Goal: Task Accomplishment & Management: Complete application form

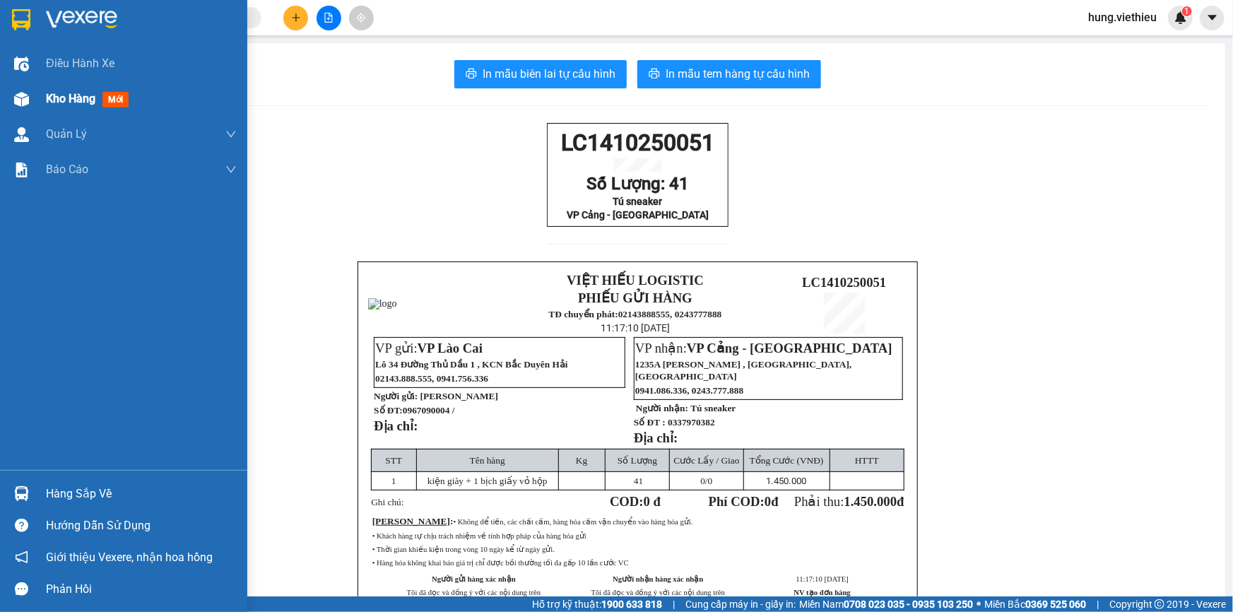
click at [78, 100] on span "Kho hàng" at bounding box center [70, 98] width 49 height 13
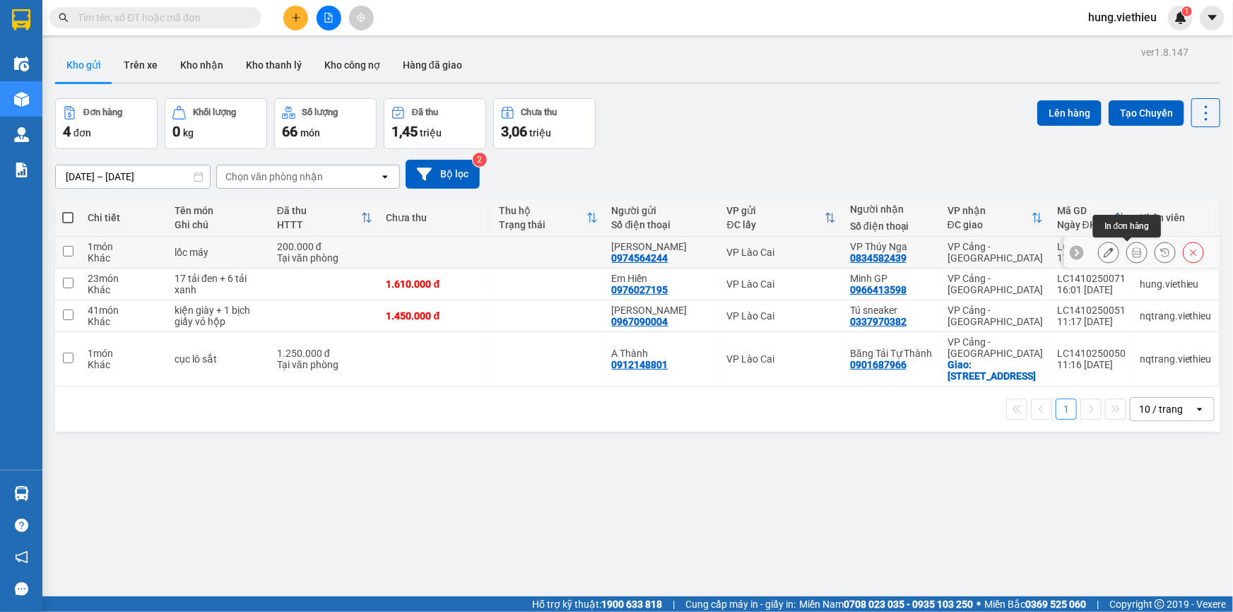
click at [1132, 254] on icon at bounding box center [1137, 252] width 10 height 10
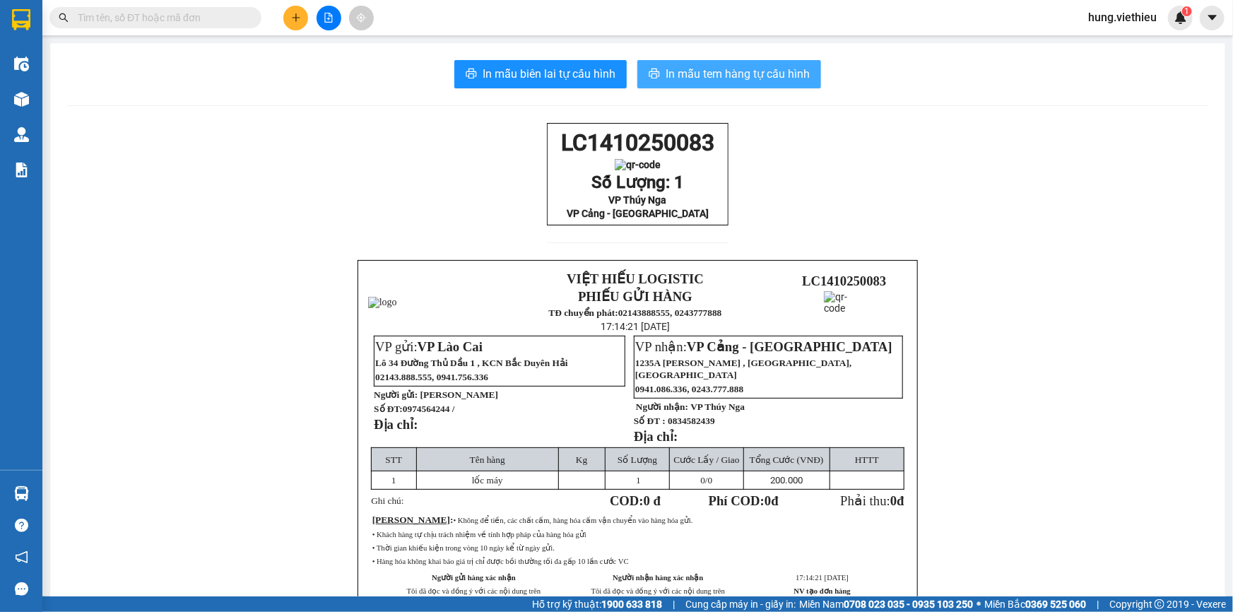
click at [696, 78] on span "In mẫu tem hàng tự cấu hình" at bounding box center [737, 74] width 144 height 18
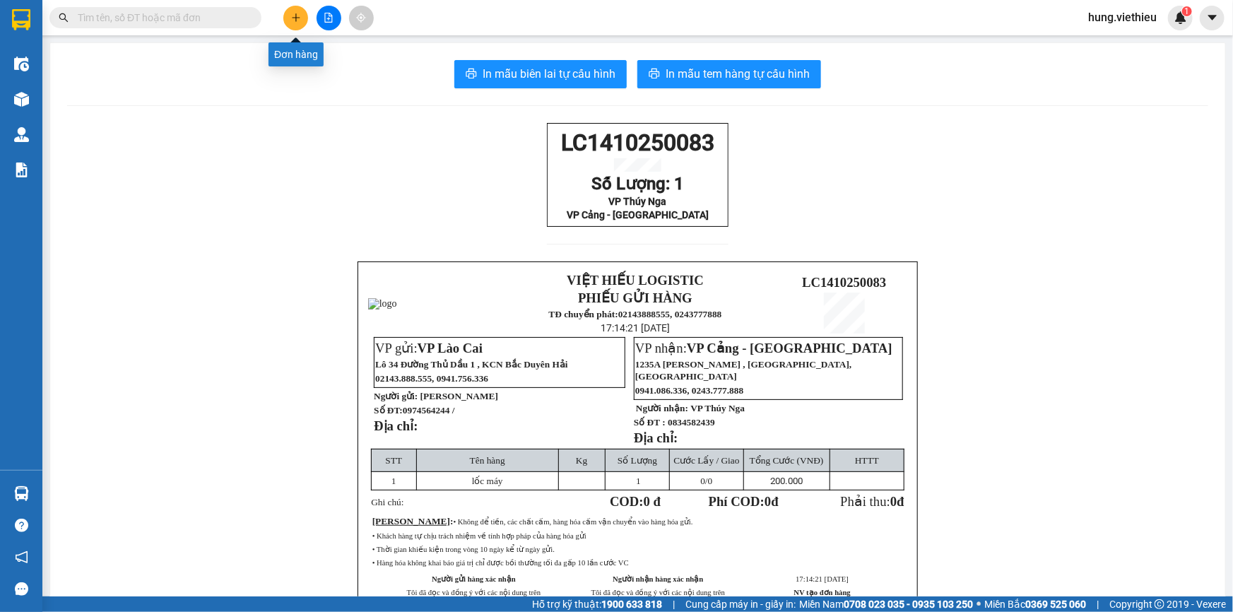
click at [292, 22] on icon "plus" at bounding box center [296, 18] width 10 height 10
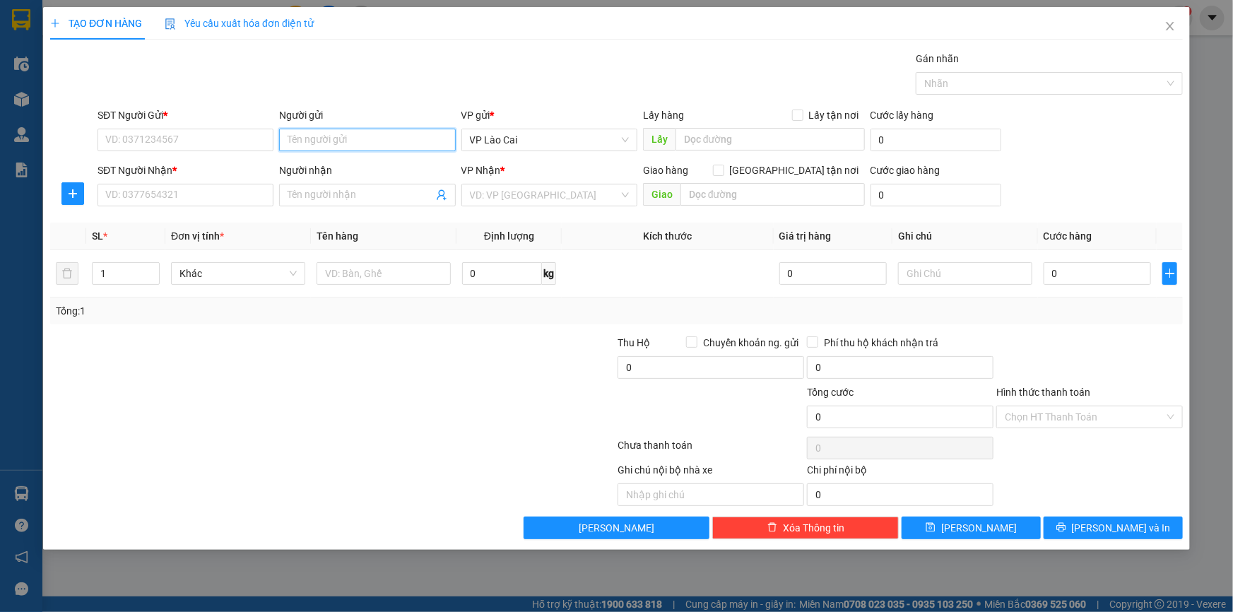
click at [396, 142] on input "Người gửi" at bounding box center [367, 140] width 176 height 23
click at [114, 136] on input "SĐT Người Gửi *" at bounding box center [185, 140] width 176 height 23
type input "0833550222"
click at [317, 144] on input "Người gửi" at bounding box center [367, 140] width 176 height 23
click at [299, 138] on input "Người gửi" at bounding box center [367, 140] width 176 height 23
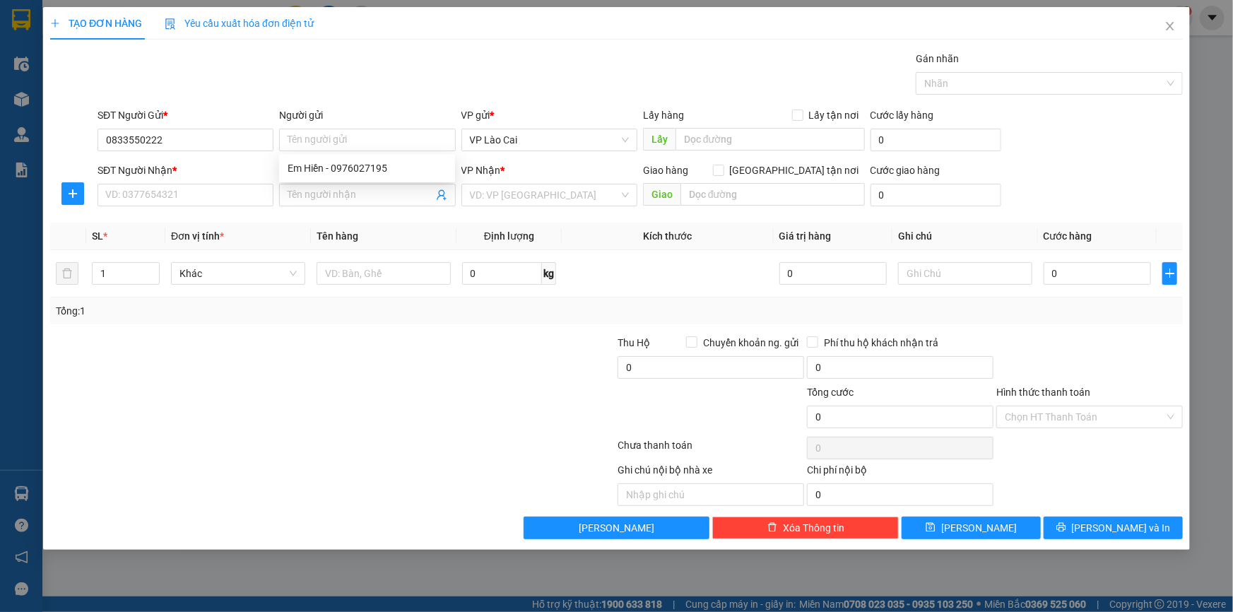
click at [391, 86] on div "Gán nhãn Nhãn" at bounding box center [640, 75] width 1091 height 49
click at [341, 135] on input "Người gửi" at bounding box center [367, 140] width 176 height 23
click at [1175, 29] on span "Close" at bounding box center [1170, 27] width 40 height 40
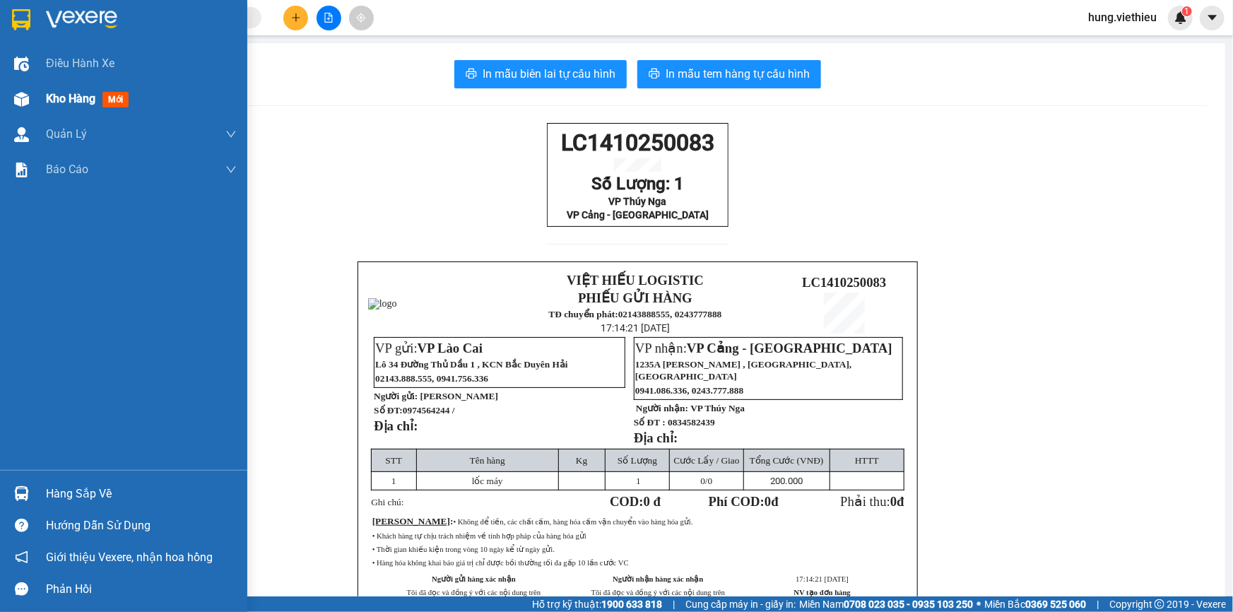
click at [71, 97] on span "Kho hàng" at bounding box center [70, 98] width 49 height 13
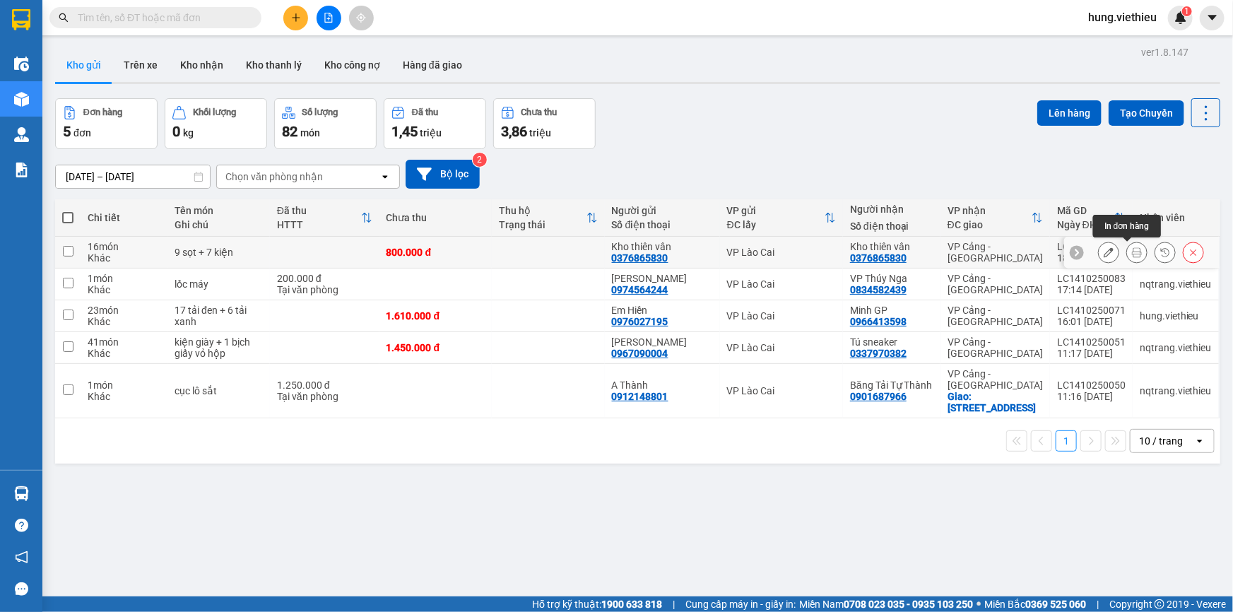
click at [1132, 253] on icon at bounding box center [1137, 252] width 10 height 10
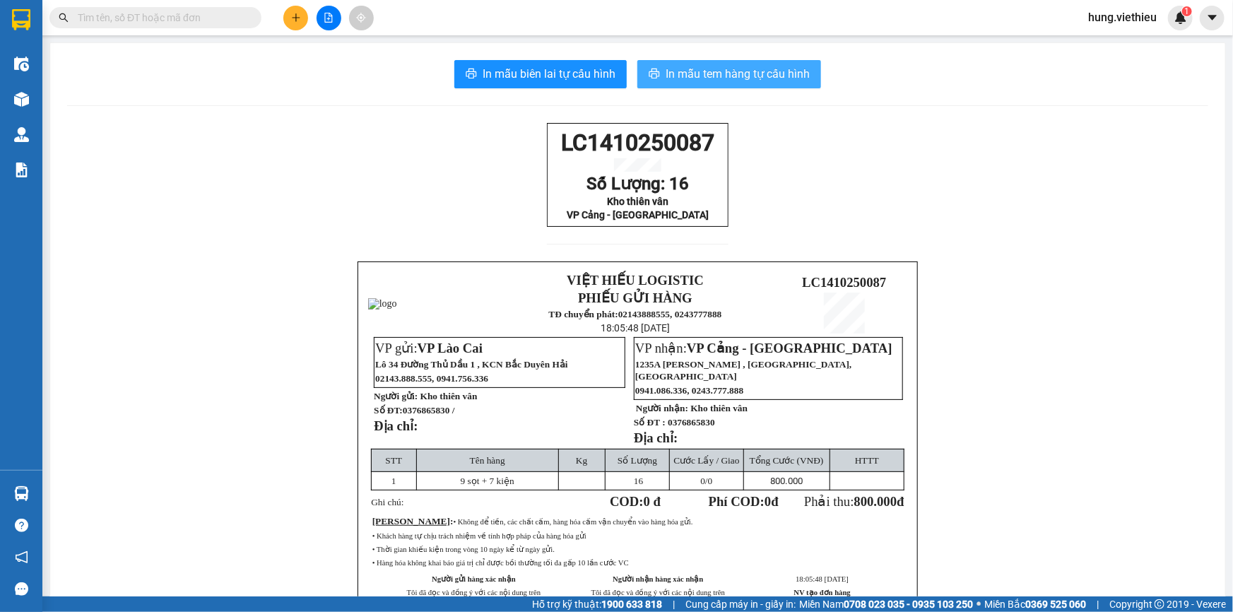
click at [682, 73] on span "In mẫu tem hàng tự cấu hình" at bounding box center [737, 74] width 144 height 18
click at [290, 25] on button at bounding box center [295, 18] width 25 height 25
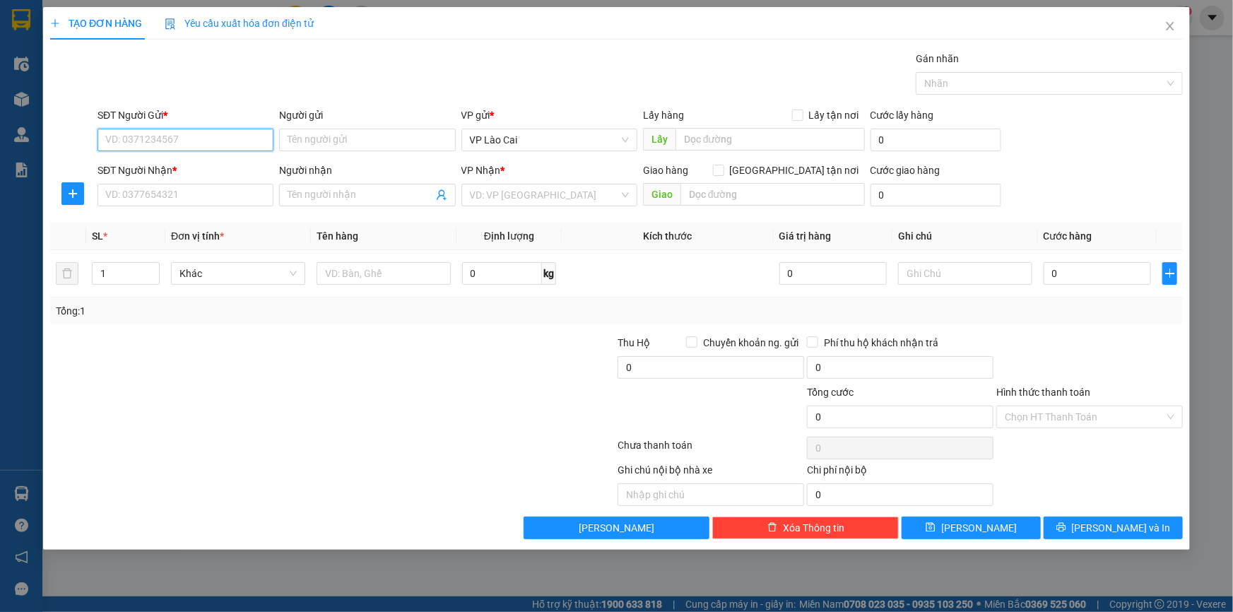
click at [240, 141] on input "SĐT Người Gửi *" at bounding box center [185, 140] width 176 height 23
click at [155, 141] on input "0833" at bounding box center [185, 140] width 176 height 23
type input "0833550222"
click at [445, 141] on input "Người gửi" at bounding box center [367, 140] width 176 height 23
type input "Em Thảo 022 Nậm Thi"
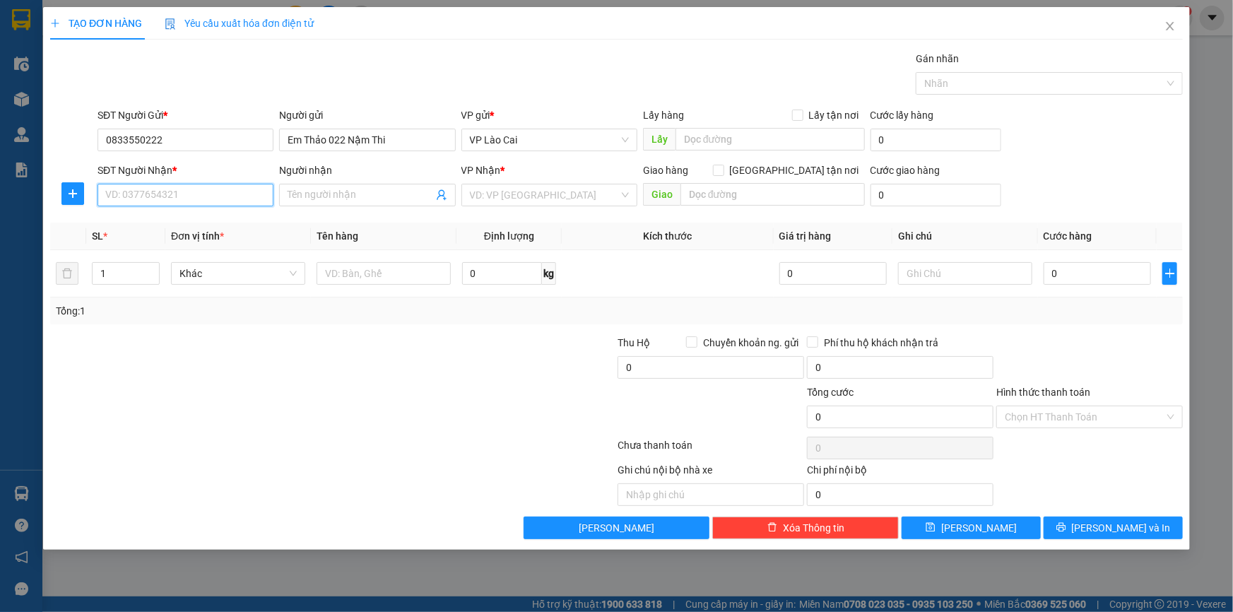
click at [155, 198] on input "SĐT Người Nhận *" at bounding box center [185, 195] width 176 height 23
type input "0985256846"
click at [352, 192] on input "Người nhận" at bounding box center [359, 195] width 145 height 16
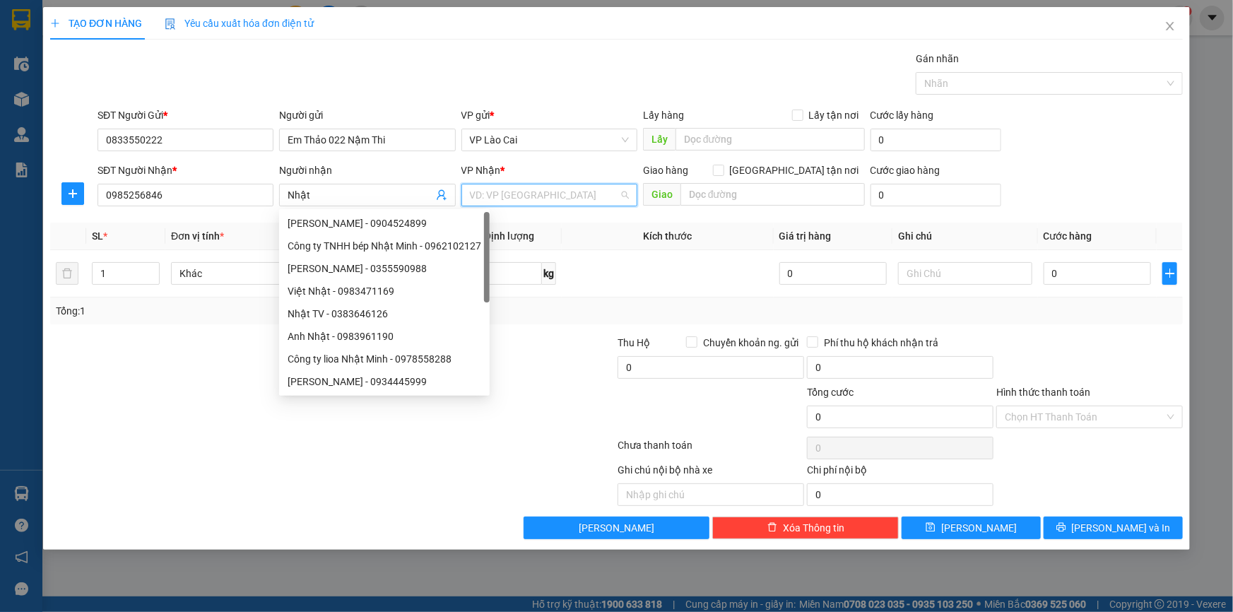
click at [511, 204] on input "search" at bounding box center [544, 194] width 149 height 21
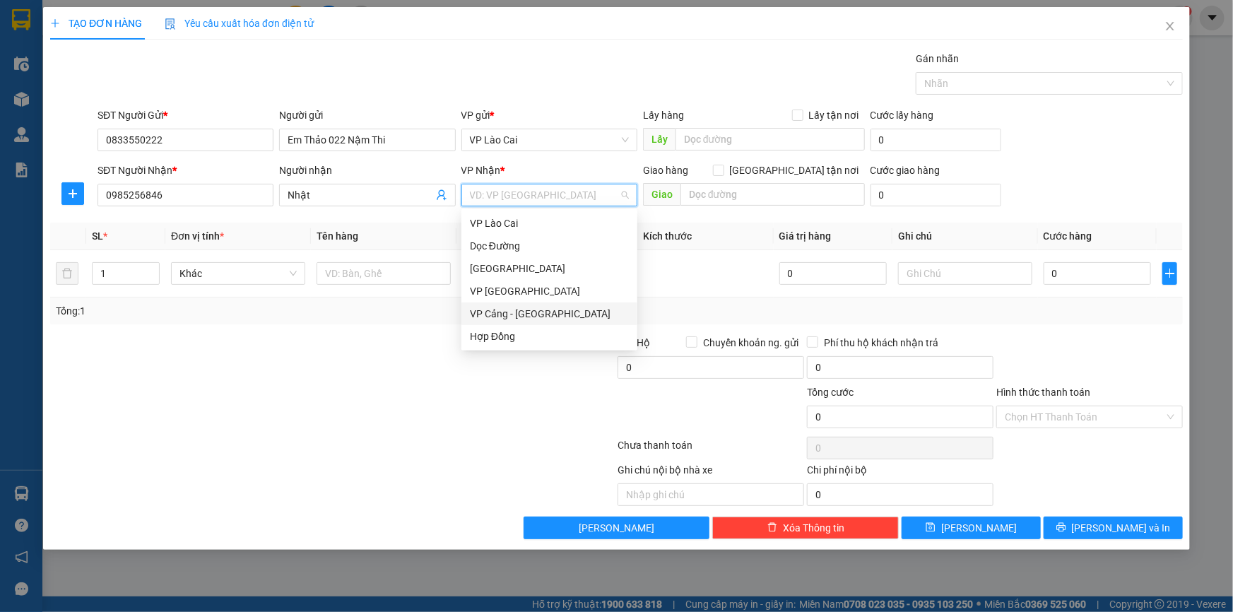
click at [497, 308] on div "VP Cảng - [GEOGRAPHIC_DATA]" at bounding box center [549, 314] width 159 height 16
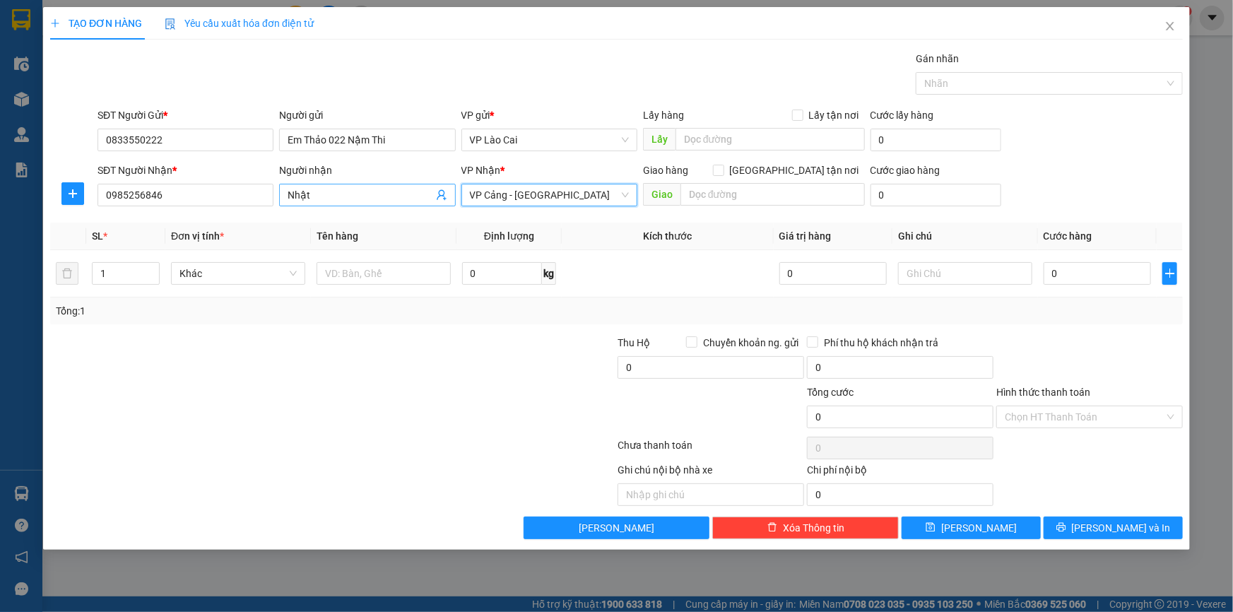
click at [349, 200] on input "Nhật" at bounding box center [359, 195] width 145 height 16
type input "[GEOGRAPHIC_DATA]"
click at [272, 390] on div at bounding box center [238, 408] width 379 height 49
click at [119, 276] on input "1" at bounding box center [126, 273] width 66 height 21
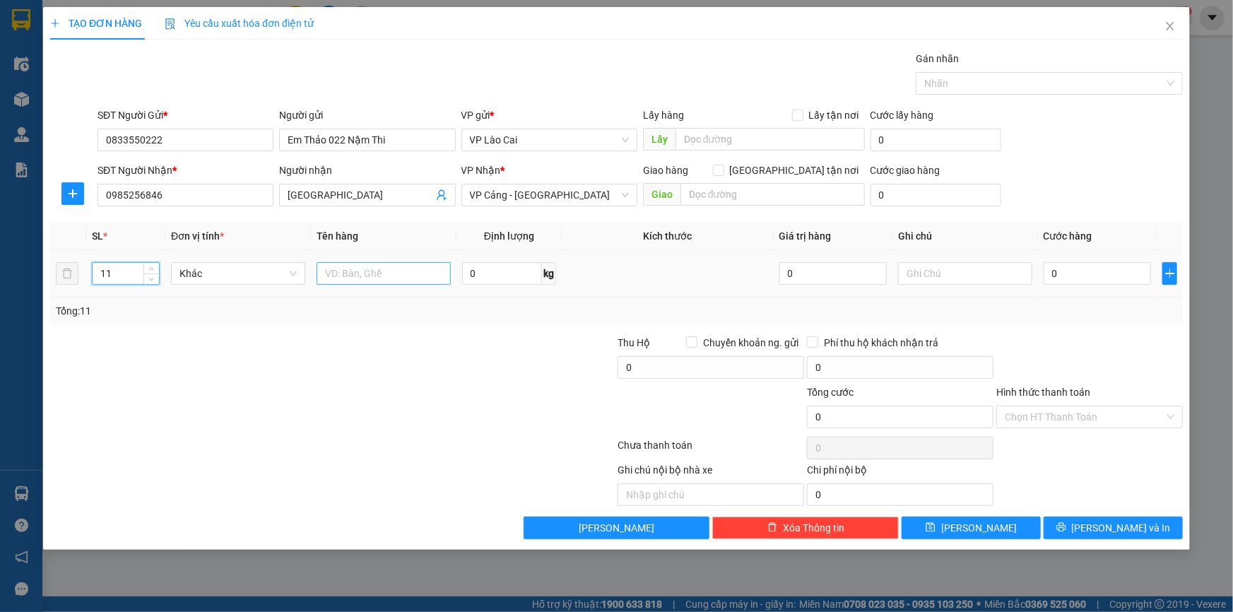
type input "11"
click at [408, 274] on input "text" at bounding box center [383, 273] width 134 height 23
type input "Kiện"
click at [1071, 270] on input "0" at bounding box center [1096, 273] width 107 height 23
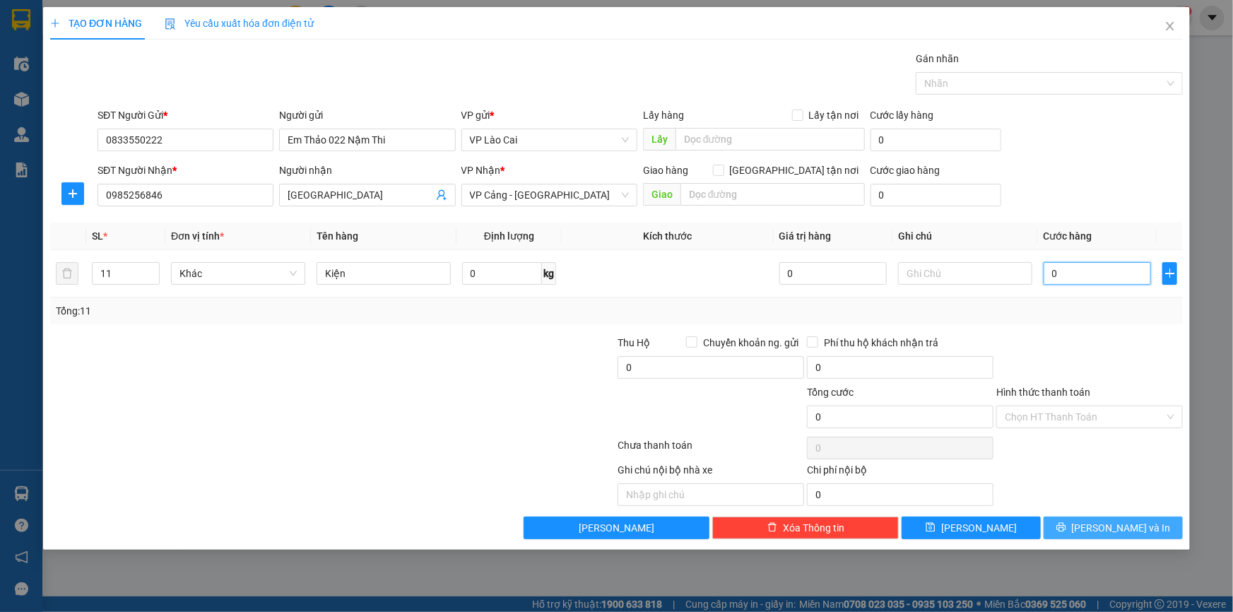
type input "1"
type input "1.000"
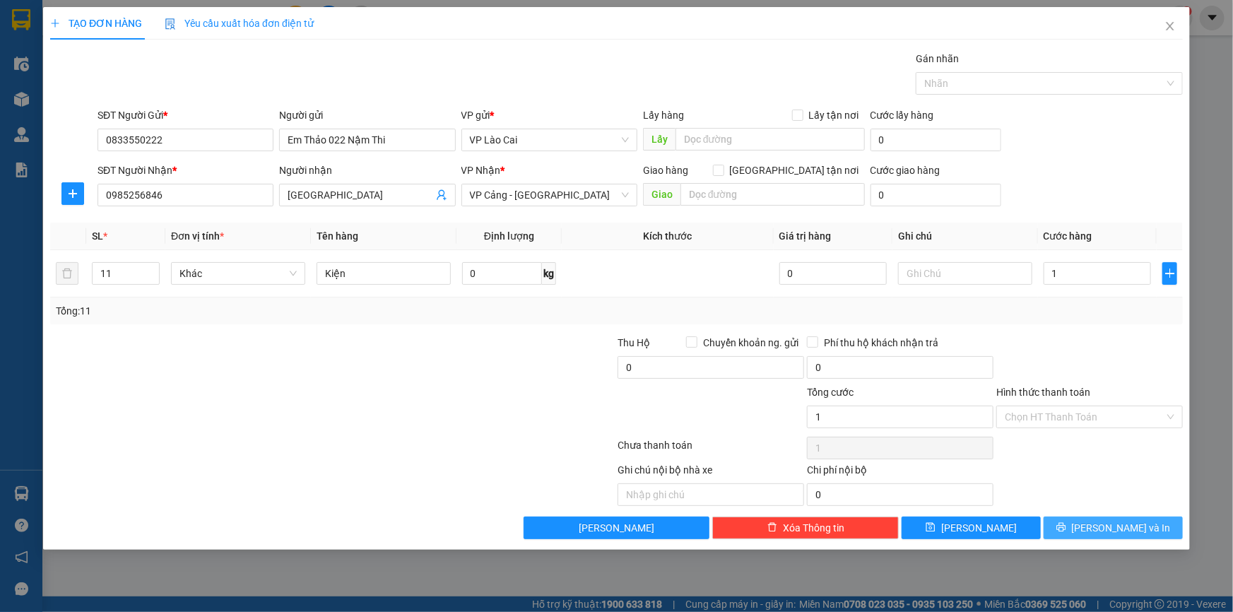
type input "1.000"
click at [1066, 528] on icon "printer" at bounding box center [1061, 527] width 10 height 10
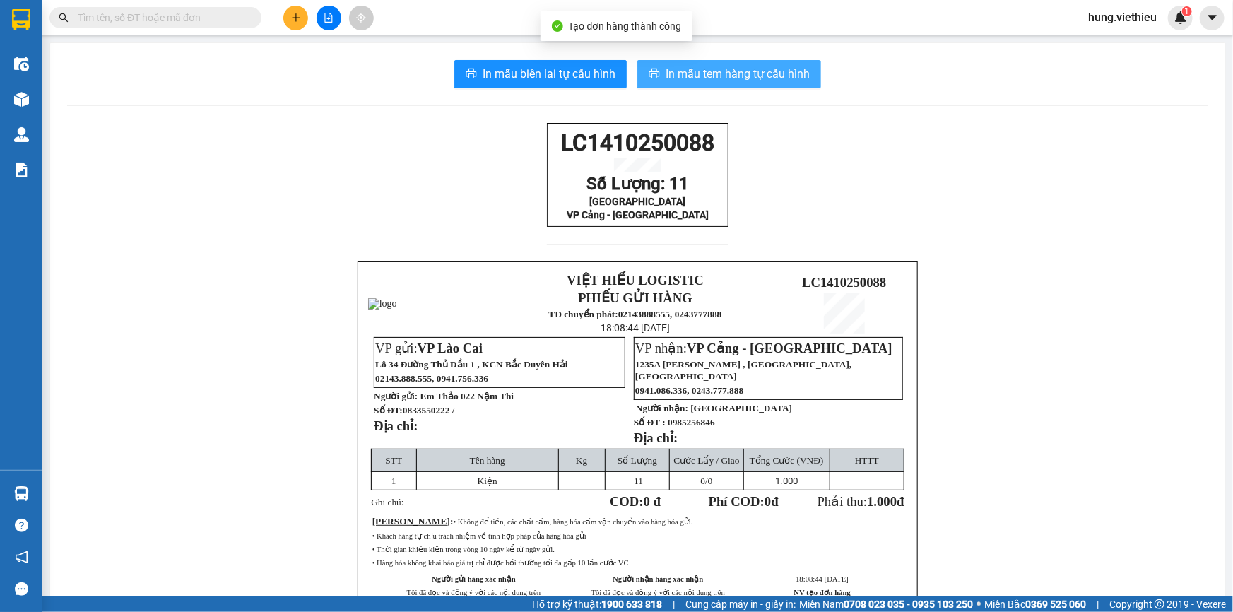
click at [738, 77] on span "In mẫu tem hàng tự cấu hình" at bounding box center [737, 74] width 144 height 18
